Goal: Task Accomplishment & Management: Use online tool/utility

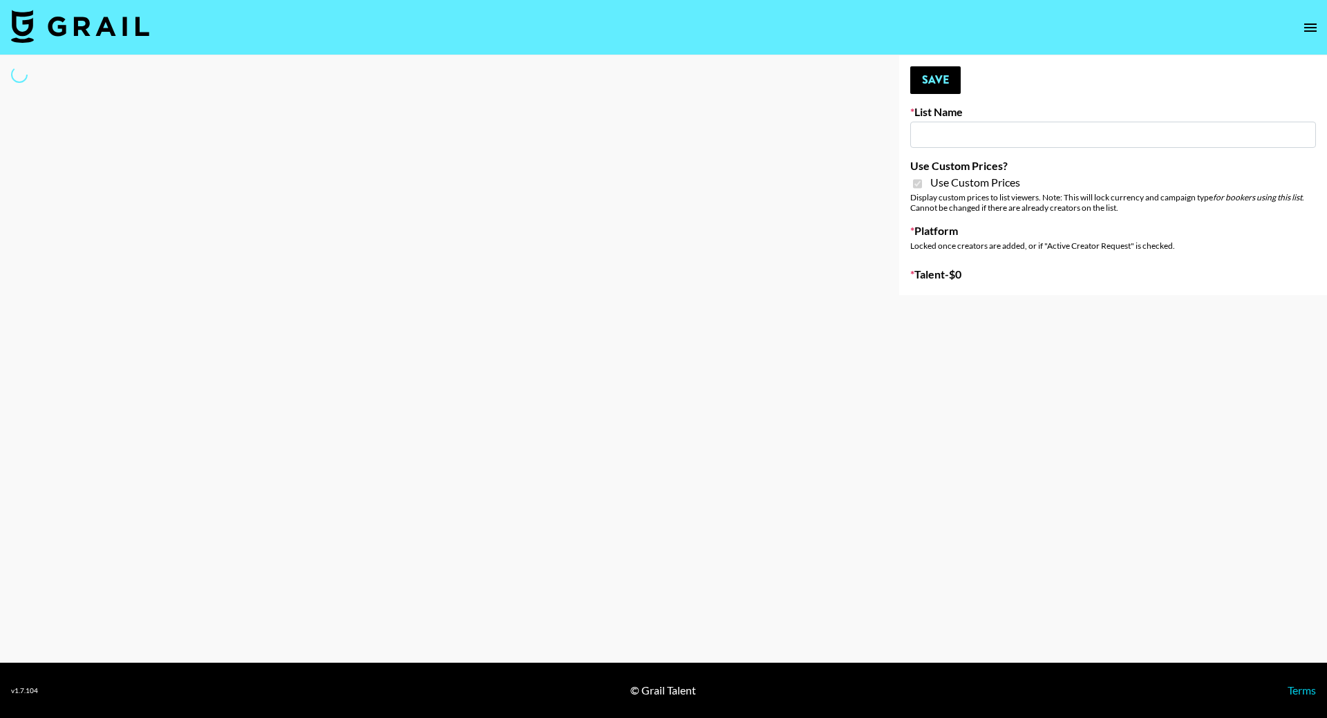
type input "App Install"
checkbox input "true"
select select "Brand"
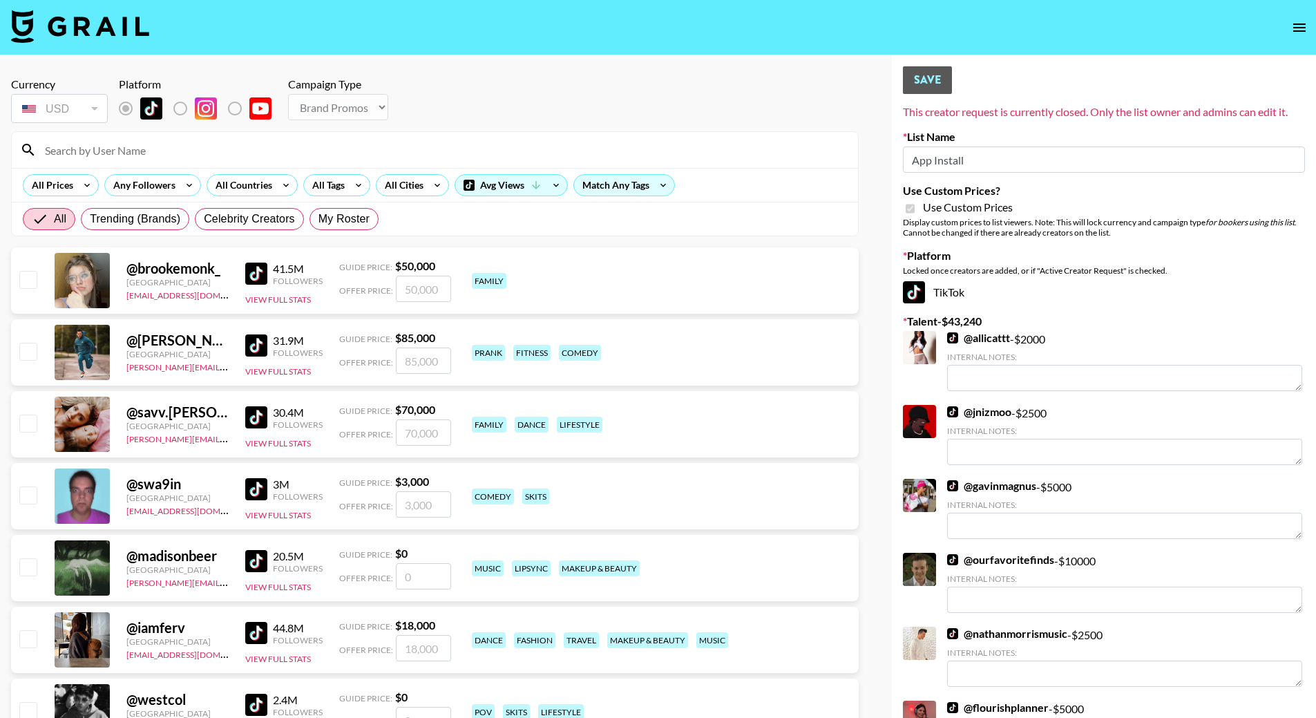
click at [112, 149] on input at bounding box center [443, 150] width 813 height 22
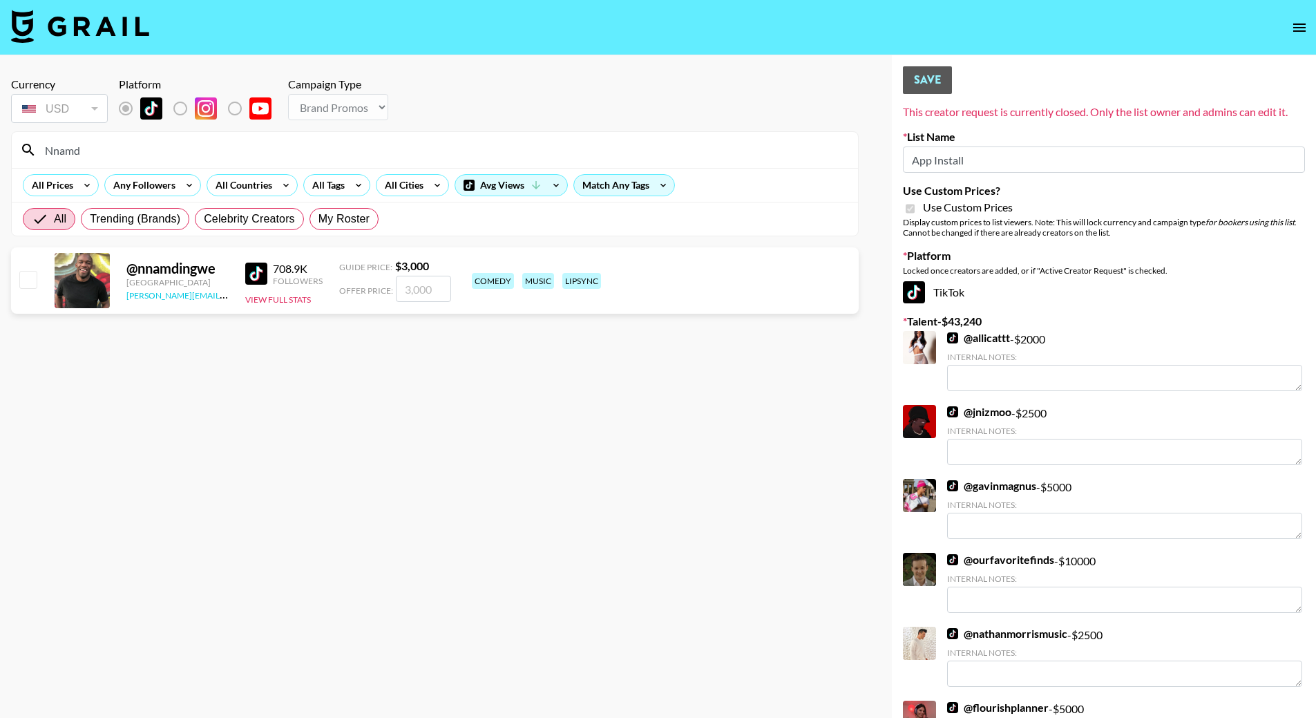
type input "Nnamd"
click at [193, 294] on link "[PERSON_NAME][EMAIL_ADDRESS][DOMAIN_NAME]" at bounding box center [228, 293] width 205 height 13
click at [341, 299] on div "Offer Price:" at bounding box center [395, 289] width 112 height 26
click at [271, 298] on button "View Full Stats" at bounding box center [278, 299] width 66 height 10
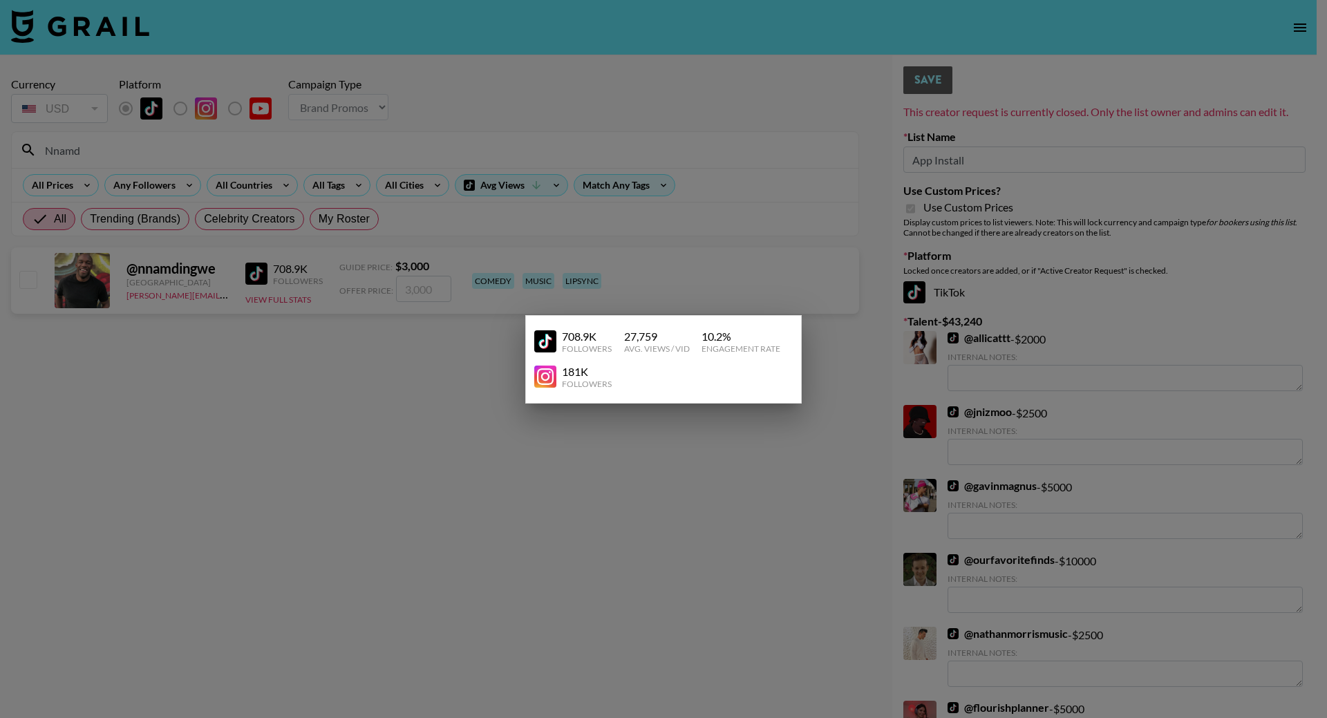
click at [395, 301] on div at bounding box center [663, 359] width 1327 height 718
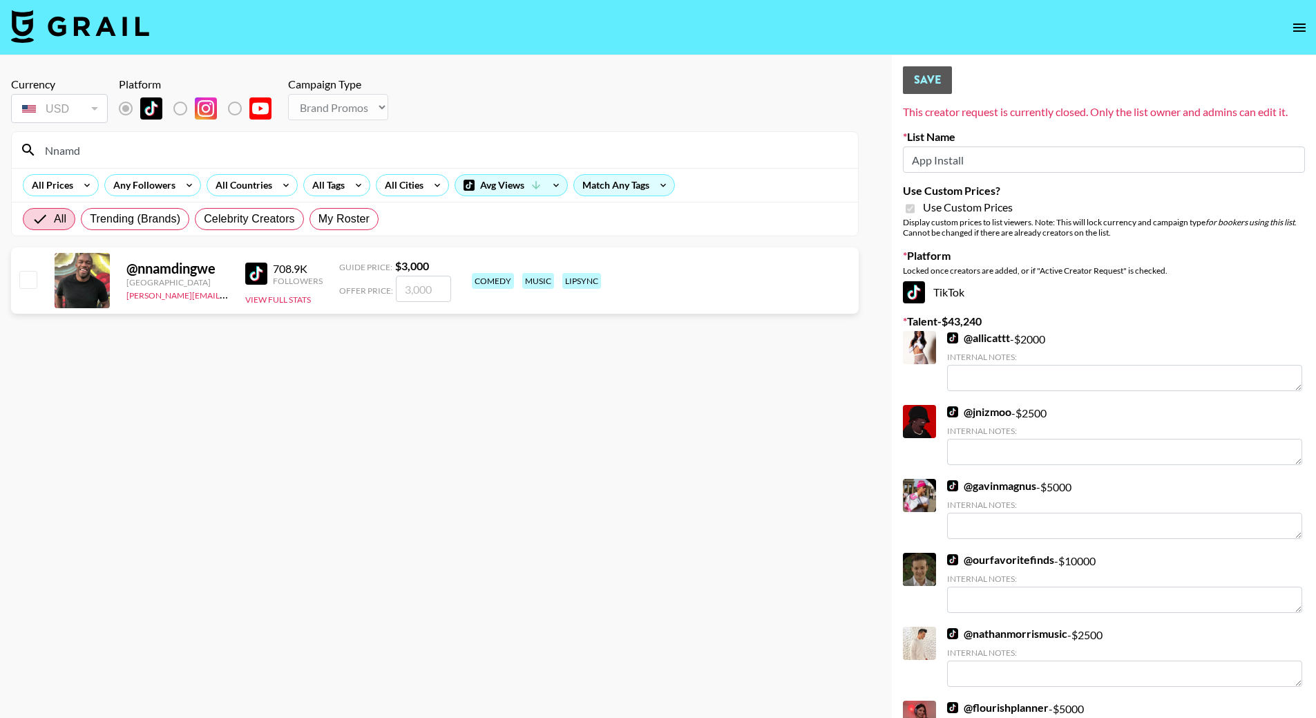
click at [484, 280] on div "comedy" at bounding box center [493, 281] width 42 height 16
drag, startPoint x: 477, startPoint y: 281, endPoint x: 614, endPoint y: 281, distance: 136.8
click at [614, 281] on div "comedy music lipsync" at bounding box center [661, 281] width 386 height 24
click at [401, 267] on strong "$ 3,000" at bounding box center [412, 265] width 34 height 13
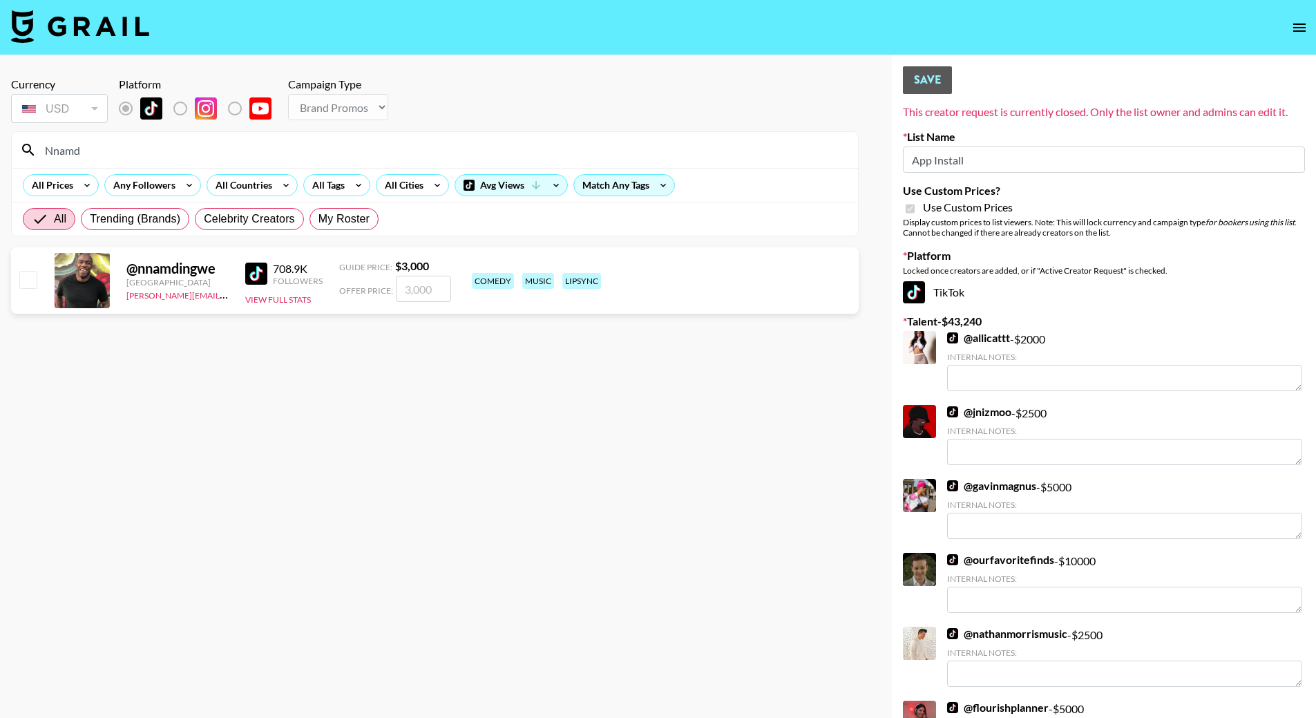
click at [414, 285] on input "number" at bounding box center [423, 289] width 55 height 26
